Goal: Task Accomplishment & Management: Manage account settings

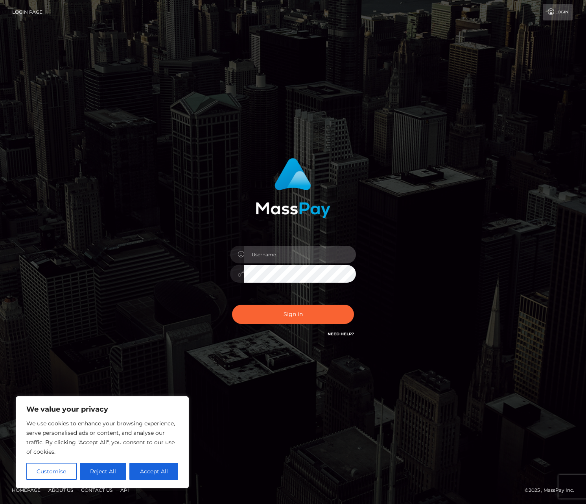
click at [273, 254] on input "text" at bounding box center [300, 255] width 112 height 18
type input "[EMAIL_ADDRESS][DOMAIN_NAME]"
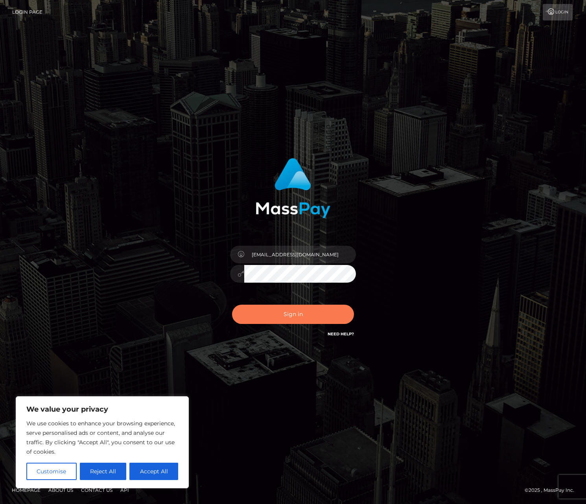
click at [281, 318] on button "Sign in" at bounding box center [293, 314] width 122 height 19
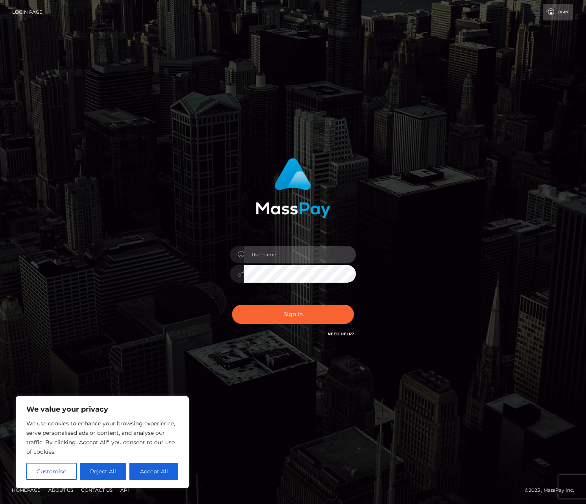
click at [271, 259] on input "text" at bounding box center [300, 255] width 112 height 18
drag, startPoint x: 284, startPoint y: 257, endPoint x: 240, endPoint y: 251, distance: 44.1
click at [240, 251] on div "1997-09-09" at bounding box center [293, 253] width 126 height 15
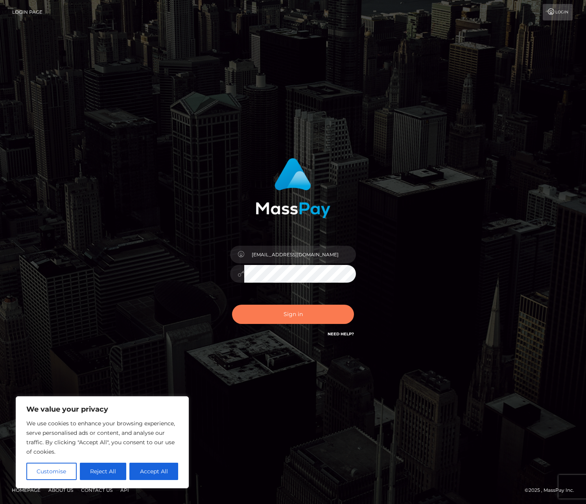
type input "[EMAIL_ADDRESS][DOMAIN_NAME]"
click at [269, 318] on button "Sign in" at bounding box center [293, 314] width 122 height 19
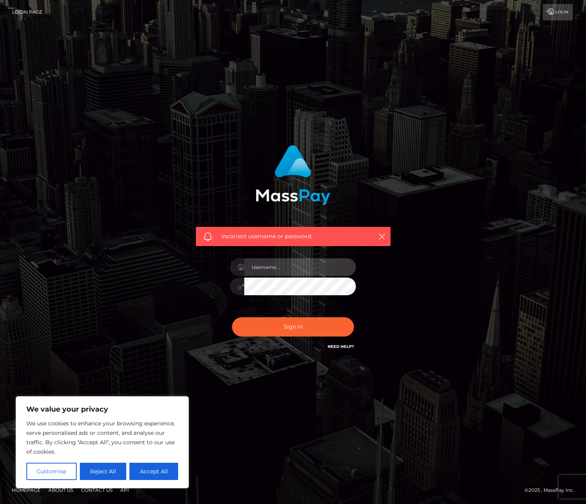
click at [288, 259] on input "text" at bounding box center [300, 267] width 112 height 18
type input "[EMAIL_ADDRESS][DOMAIN_NAME]"
click at [429, 265] on div "Incorrect username or password. cleokhai97@gmail.com" at bounding box center [293, 252] width 448 height 226
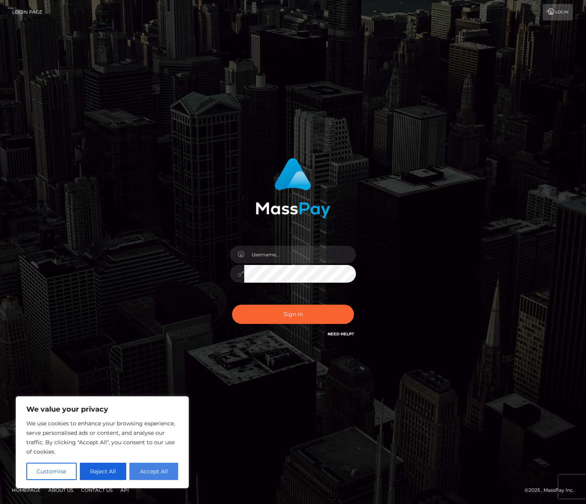
click at [153, 471] on button "Accept All" at bounding box center [153, 471] width 49 height 17
checkbox input "true"
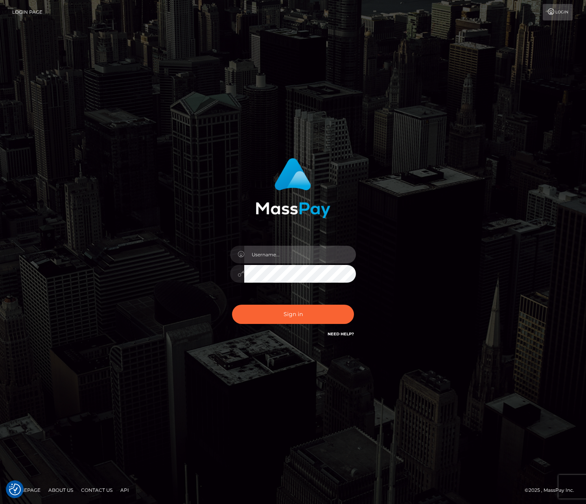
click at [277, 257] on input "text" at bounding box center [300, 255] width 112 height 18
type input "cleokhai97@gmail.com"
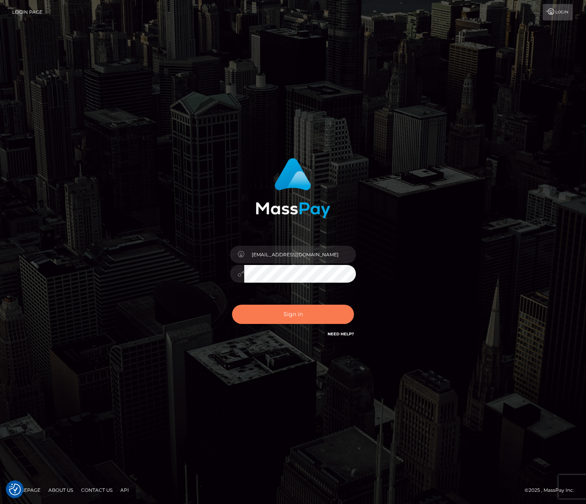
click at [299, 312] on button "Sign in" at bounding box center [293, 314] width 122 height 19
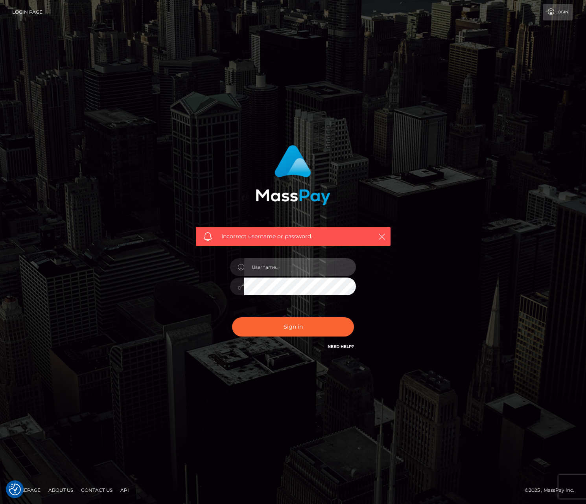
click at [299, 275] on input "text" at bounding box center [300, 267] width 112 height 18
type input "[EMAIL_ADDRESS][DOMAIN_NAME]"
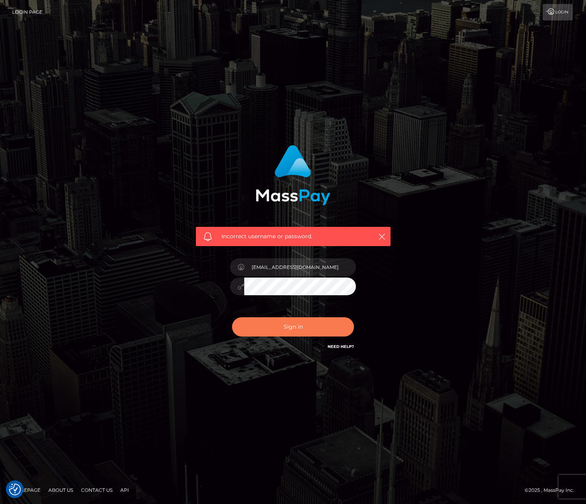
click at [262, 333] on button "Sign in" at bounding box center [293, 326] width 122 height 19
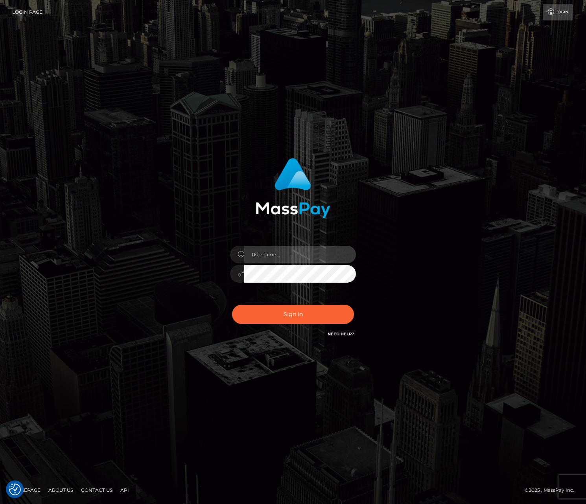
click at [266, 254] on input "text" at bounding box center [300, 255] width 112 height 18
click at [363, 90] on div at bounding box center [293, 252] width 586 height 504
click at [346, 335] on link "Need Help?" at bounding box center [341, 334] width 26 height 5
click at [307, 49] on div at bounding box center [293, 252] width 586 height 504
click at [557, 13] on link "Login" at bounding box center [558, 12] width 30 height 17
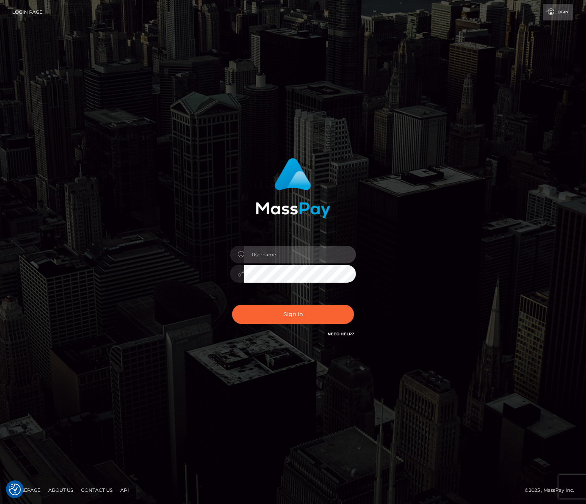
click at [295, 254] on input "text" at bounding box center [300, 255] width 112 height 18
type input "1997-09-09"
click at [94, 490] on link "Contact Us" at bounding box center [97, 490] width 38 height 12
click at [334, 336] on link "Need Help?" at bounding box center [341, 334] width 26 height 5
click at [347, 337] on div "Need Help?" at bounding box center [341, 335] width 26 height 10
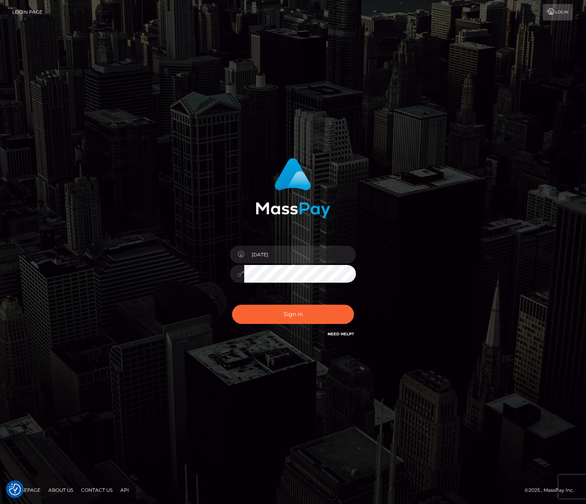
click at [346, 335] on link "Need Help?" at bounding box center [341, 334] width 26 height 5
click at [348, 329] on div "Sign in Need Help?" at bounding box center [293, 317] width 138 height 35
click at [343, 334] on link "Need Help?" at bounding box center [341, 334] width 26 height 5
click at [334, 337] on h6 "Need Help?" at bounding box center [341, 333] width 26 height 7
click at [90, 491] on link "Contact Us" at bounding box center [97, 490] width 38 height 12
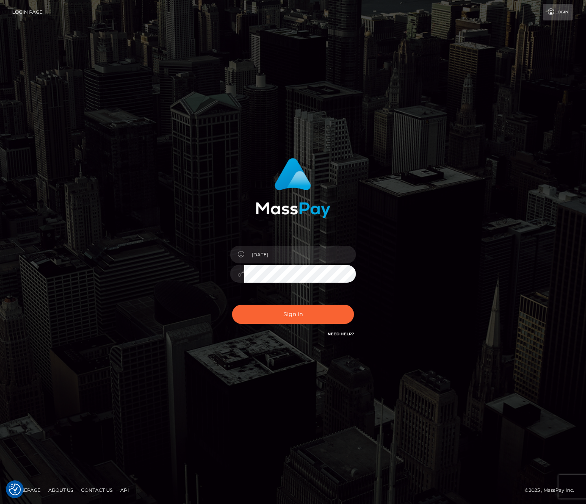
click at [84, 493] on link "Contact Us" at bounding box center [97, 490] width 38 height 12
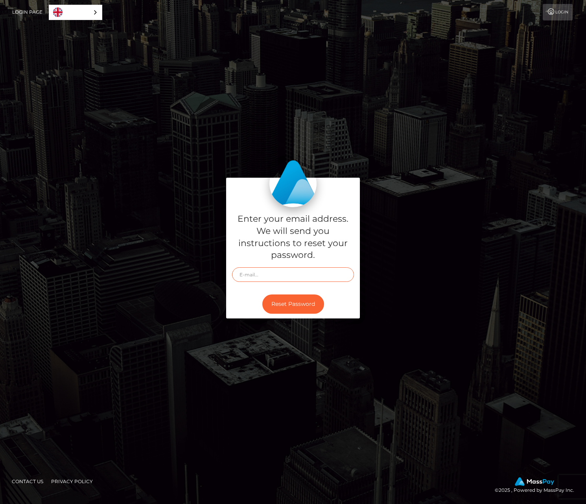
click at [281, 275] on input "text" at bounding box center [293, 274] width 122 height 15
type input "[EMAIL_ADDRESS][DOMAIN_NAME]"
click at [294, 301] on button "Reset Password" at bounding box center [293, 304] width 62 height 19
